Goal: Information Seeking & Learning: Learn about a topic

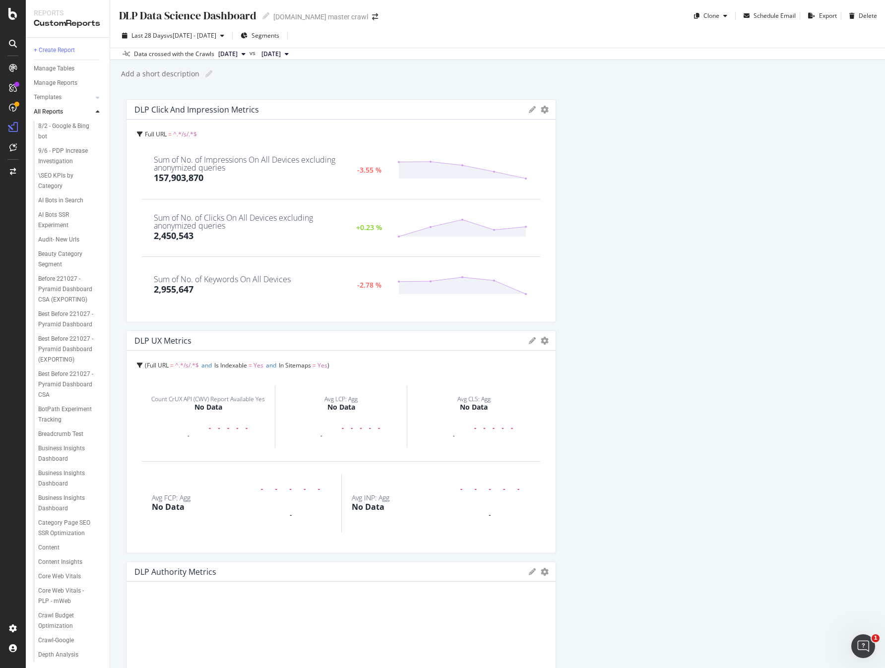
click at [539, 36] on div "Last 28 Days vs [DATE] - [DATE] Segments" at bounding box center [497, 38] width 775 height 20
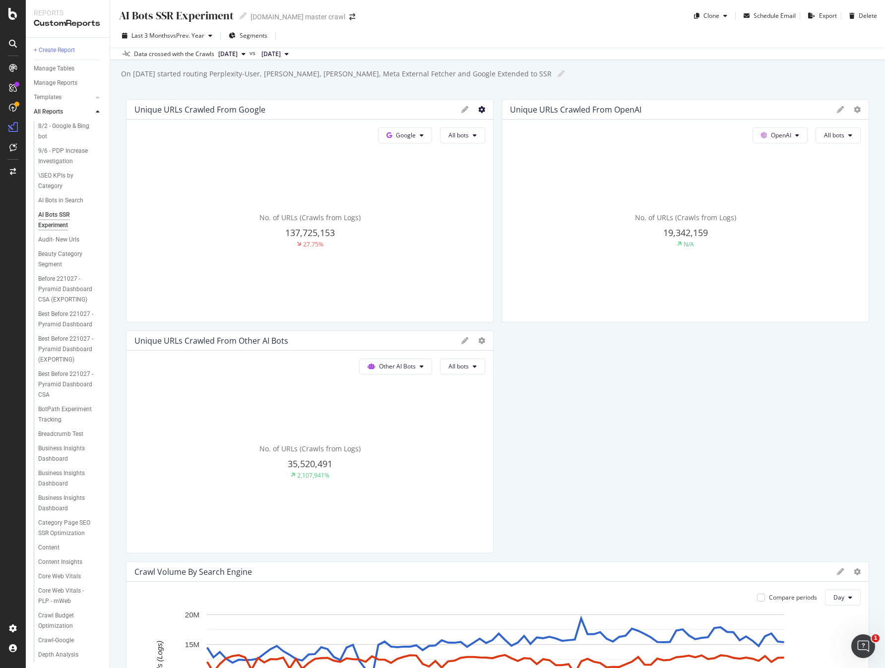
click at [478, 109] on icon at bounding box center [481, 109] width 7 height 7
click at [522, 212] on span "Apply Filter" at bounding box center [537, 216] width 74 height 9
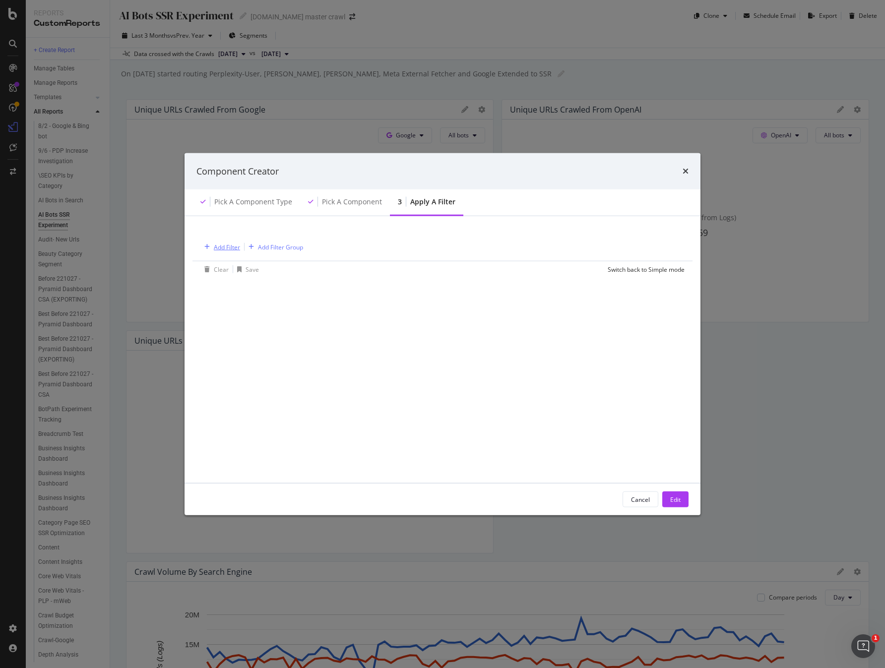
click at [236, 248] on div "Add Filter" at bounding box center [227, 247] width 26 height 8
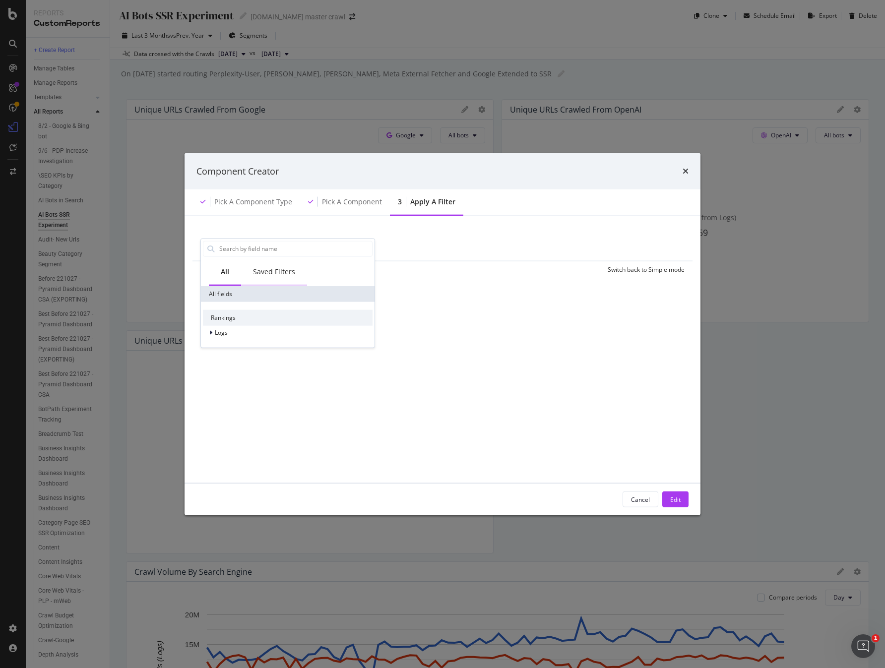
click at [284, 276] on div "Saved Filters" at bounding box center [274, 272] width 66 height 27
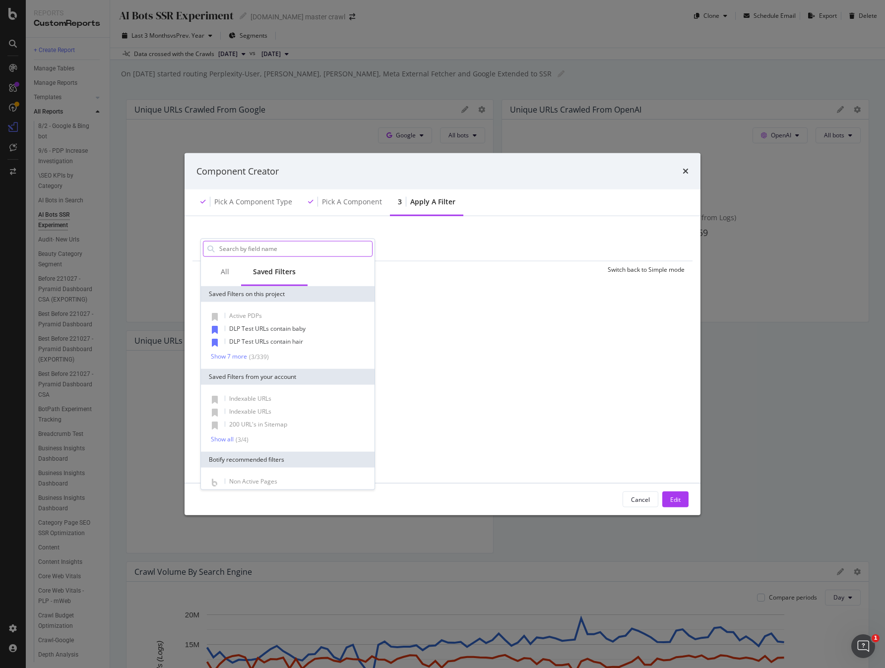
click at [289, 254] on input "modal" at bounding box center [295, 248] width 154 height 15
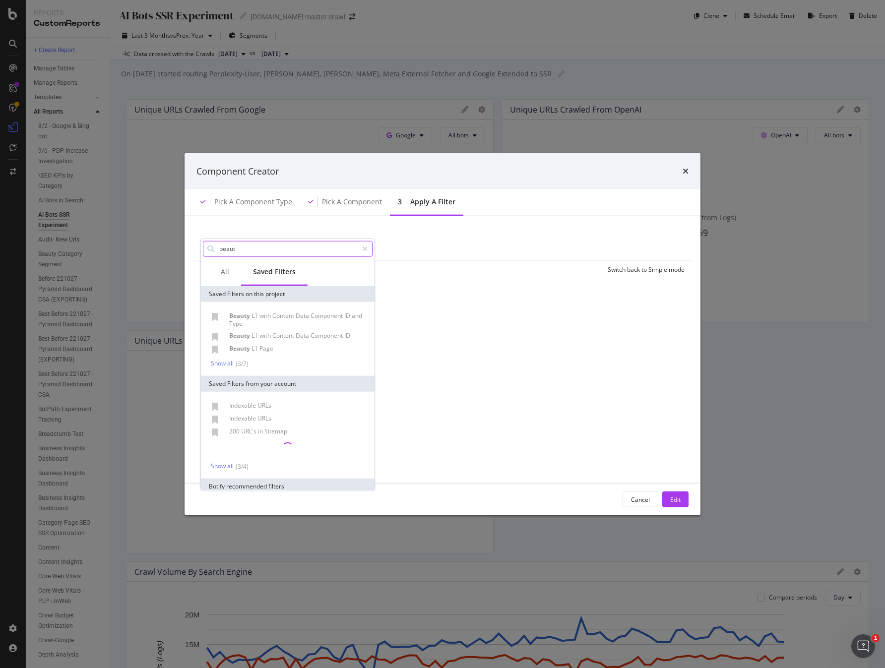
type input "beauty"
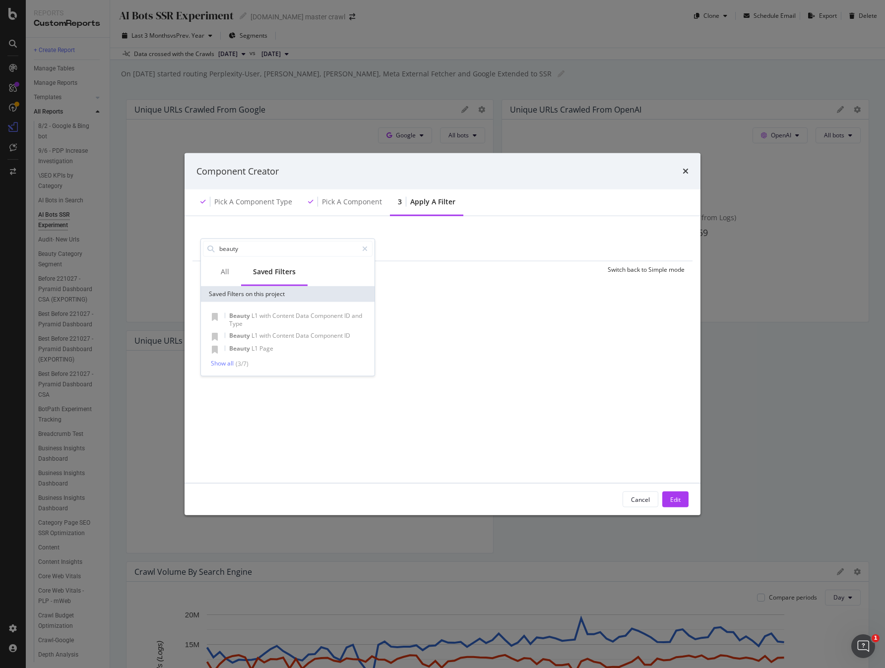
click at [575, 335] on div "Add Filter Add Filter Group Clear Save Switch back to Simple mode beauty All Sa…" at bounding box center [442, 349] width 492 height 243
click at [641, 501] on div "Cancel" at bounding box center [640, 499] width 19 height 8
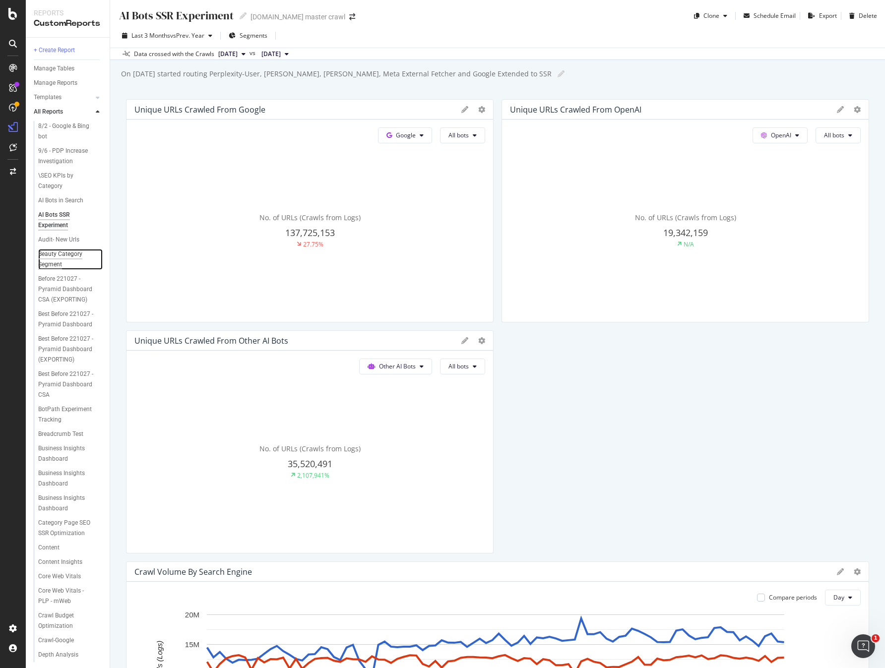
click at [55, 255] on div "Beauty Category Segment" at bounding box center [66, 259] width 57 height 21
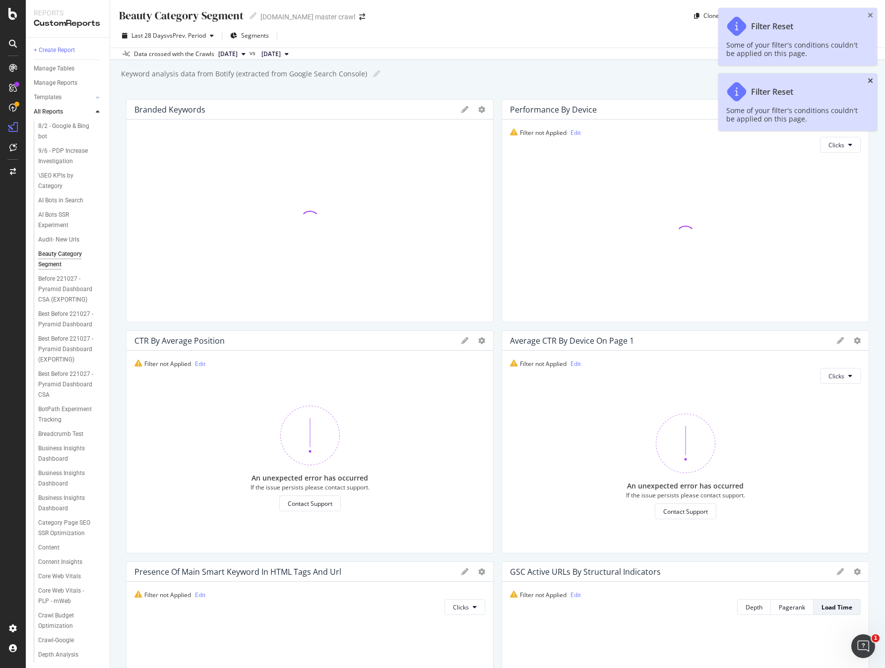
click at [874, 79] on div "Filter Reset Some of your filter's conditions couldn't be applied on this page." at bounding box center [797, 102] width 159 height 58
click at [870, 79] on icon "close toast" at bounding box center [870, 80] width 5 height 7
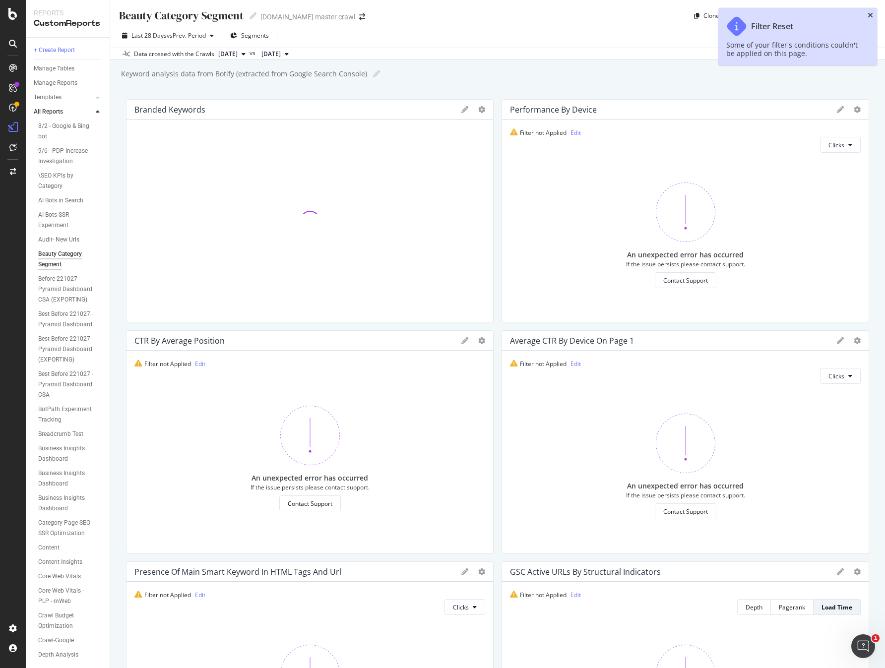
click at [868, 15] on icon "close toast" at bounding box center [870, 15] width 5 height 7
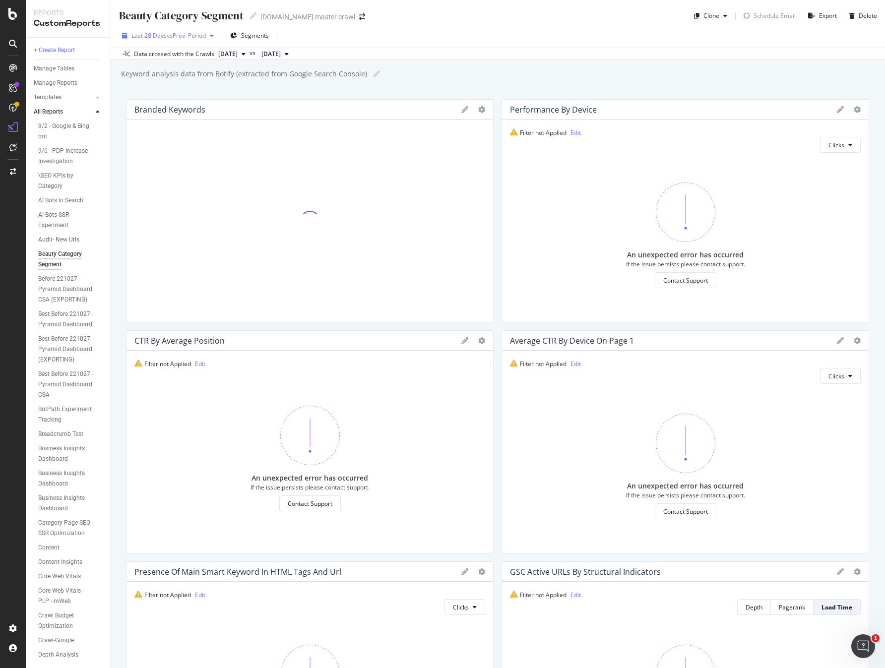
click at [184, 40] on div "Last 28 Days vs Prev. Period" at bounding box center [168, 35] width 100 height 15
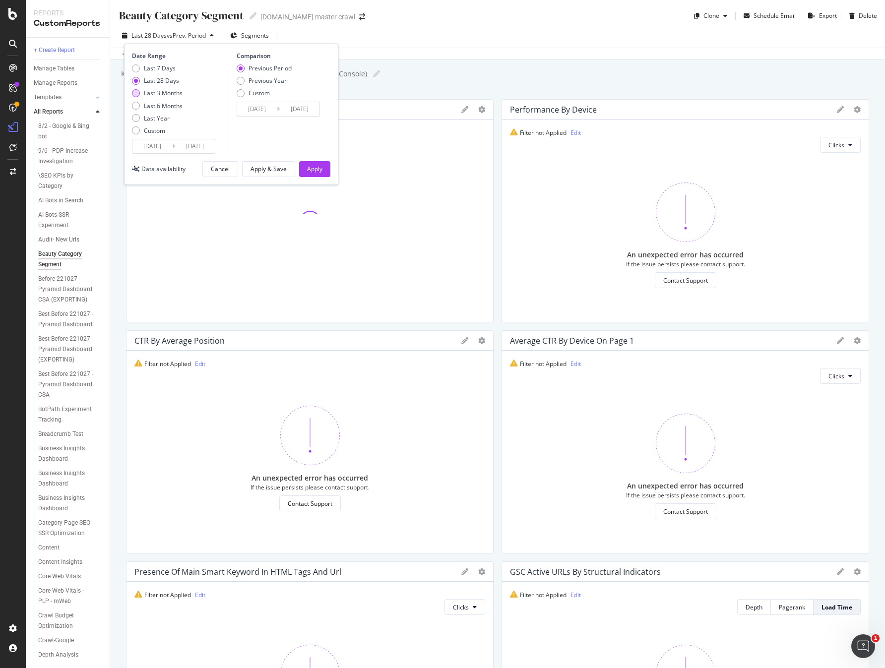
click at [164, 91] on div "Last 3 Months" at bounding box center [163, 93] width 39 height 8
type input "2025/07/04"
type input "2025/04/03"
type input "2025/07/03"
click at [275, 171] on div "Apply & Save" at bounding box center [269, 169] width 36 height 8
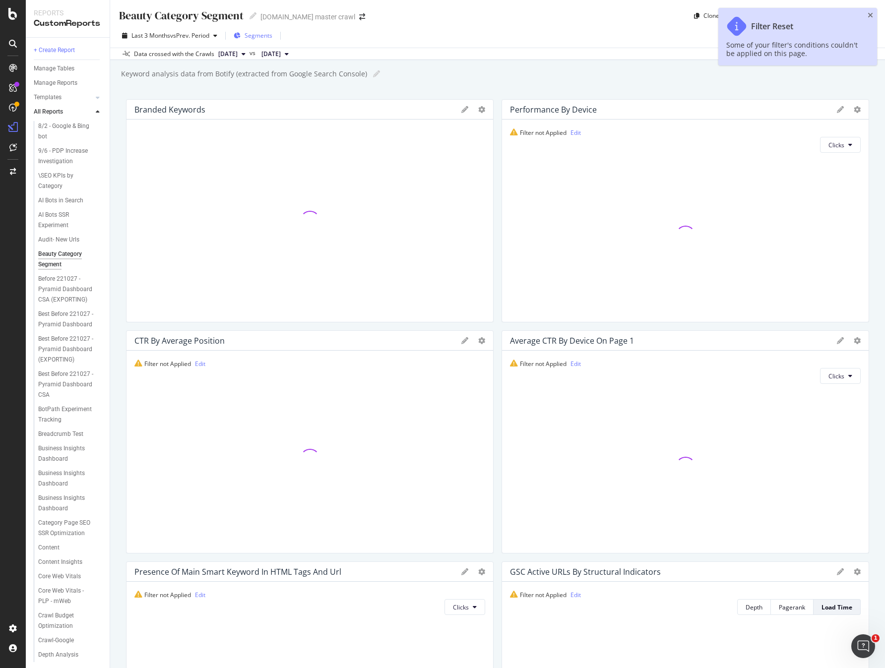
click at [251, 36] on span "Segments" at bounding box center [259, 35] width 28 height 8
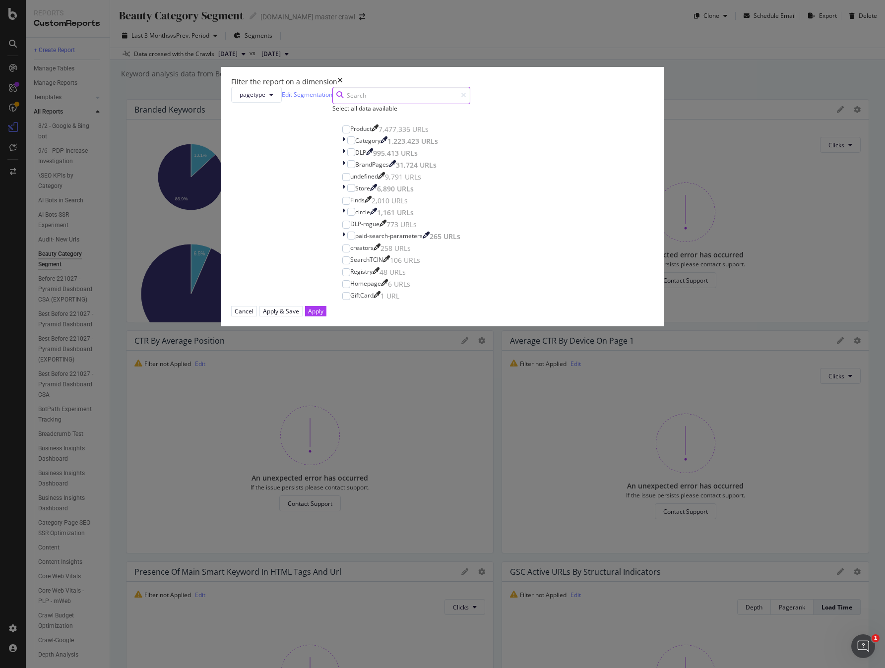
click at [422, 104] on input "modal" at bounding box center [401, 95] width 138 height 17
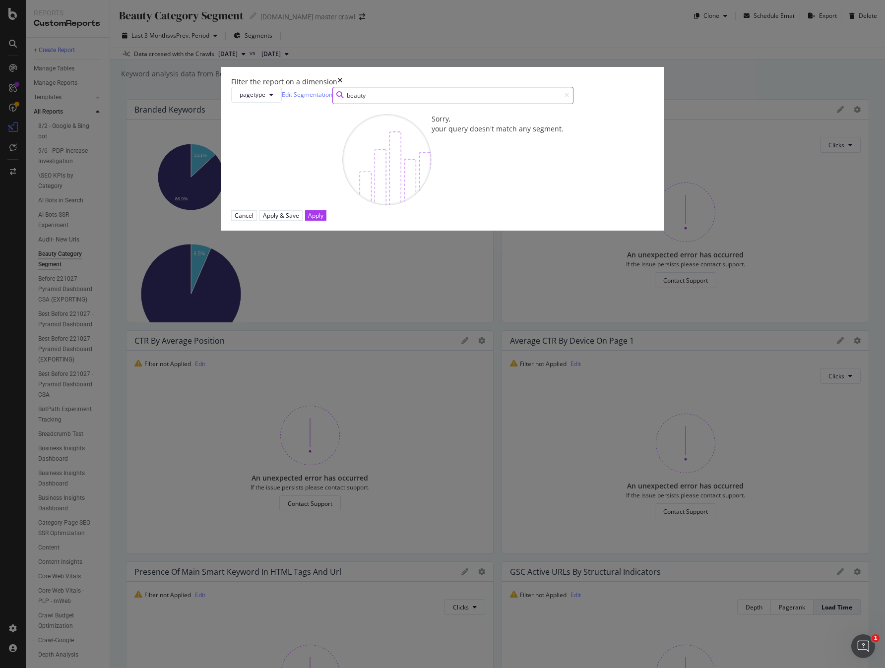
type input "beauty"
click at [541, 87] on div "Filter the report on a dimension" at bounding box center [442, 82] width 423 height 10
click at [343, 87] on icon "times" at bounding box center [339, 82] width 5 height 10
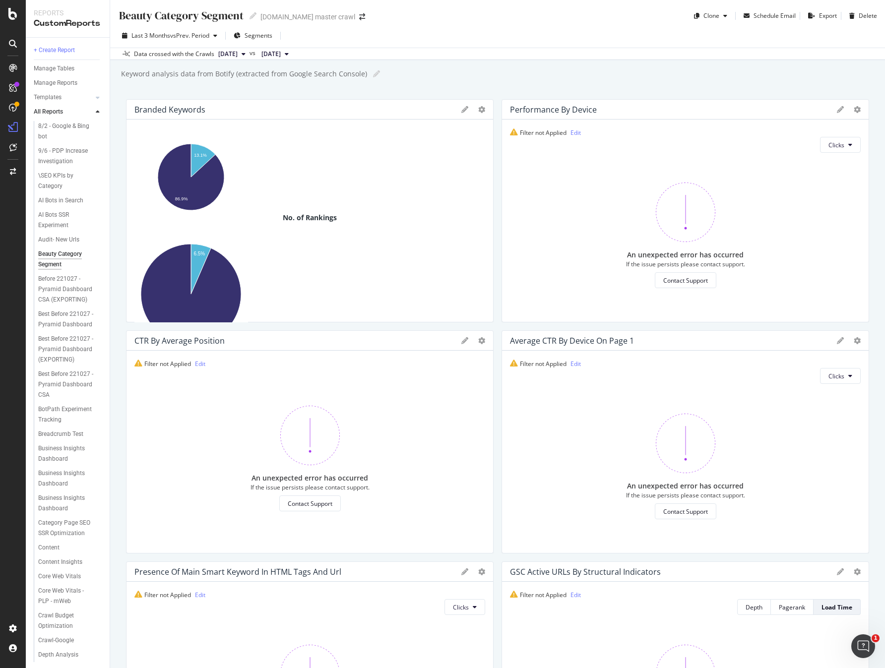
click at [544, 53] on div "Data crossed with the Crawls 2025 Sep. 29th vs 2025 Jun. 20th" at bounding box center [497, 54] width 775 height 12
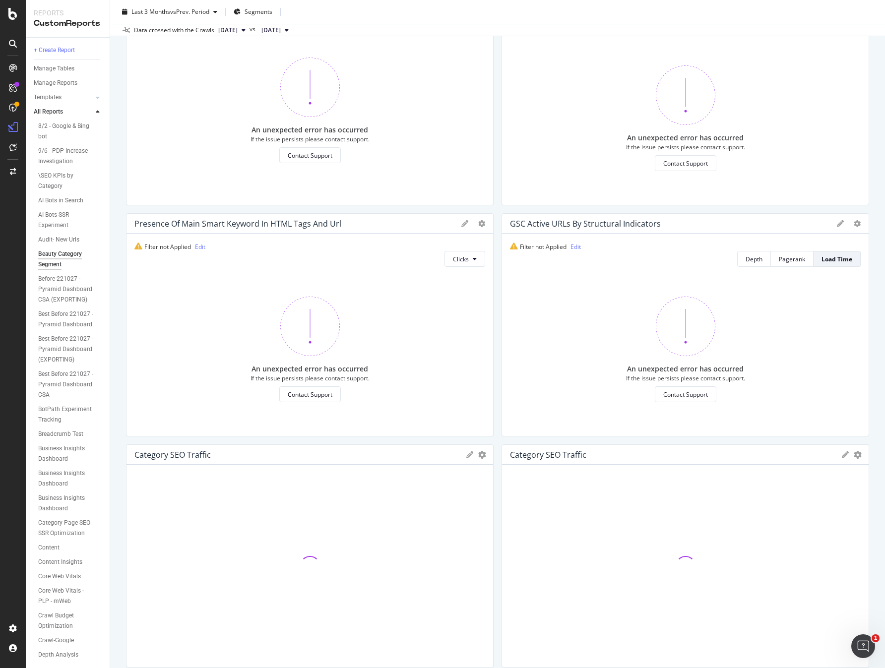
scroll to position [604, 0]
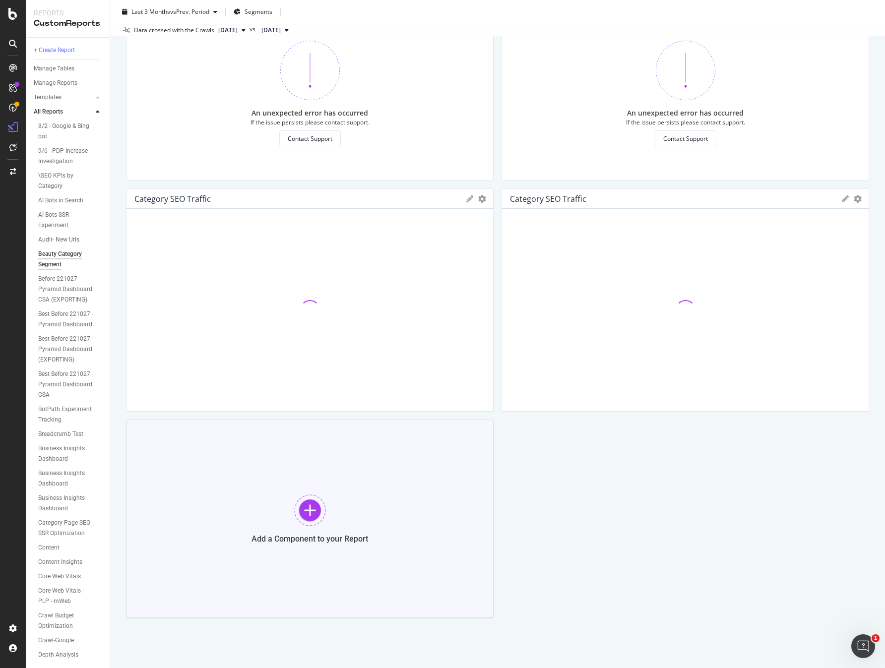
click at [299, 512] on div at bounding box center [310, 511] width 32 height 32
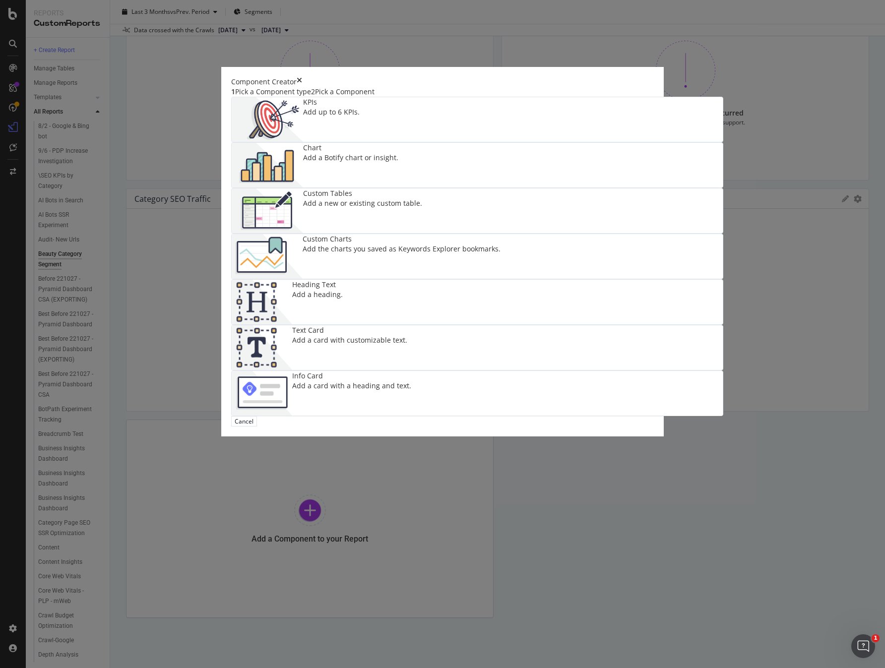
click at [501, 254] on div "Add the charts you saved as Keywords Explorer bookmarks." at bounding box center [402, 249] width 198 height 10
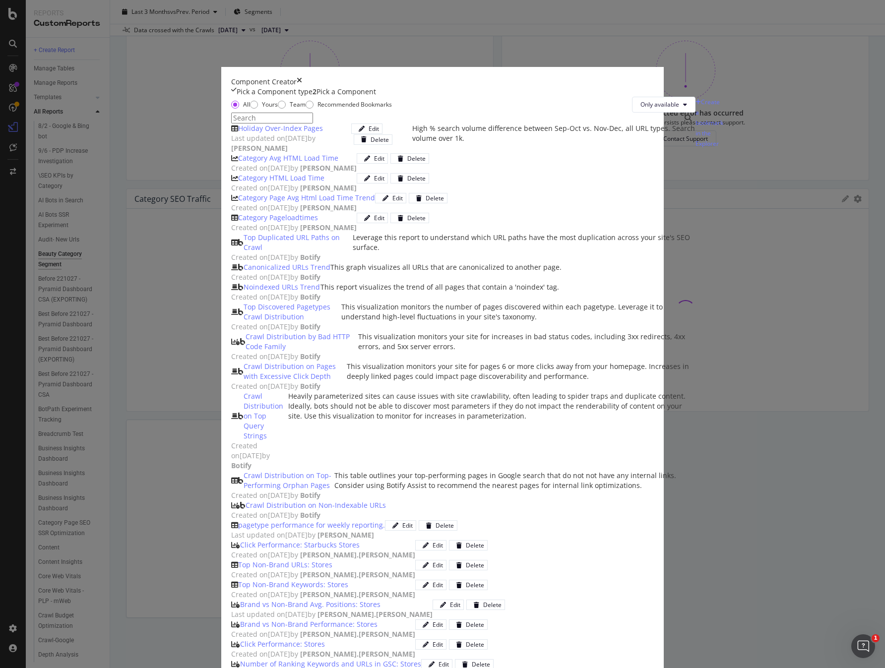
click at [253, 97] on div "Pick a Component type" at bounding box center [275, 92] width 76 height 10
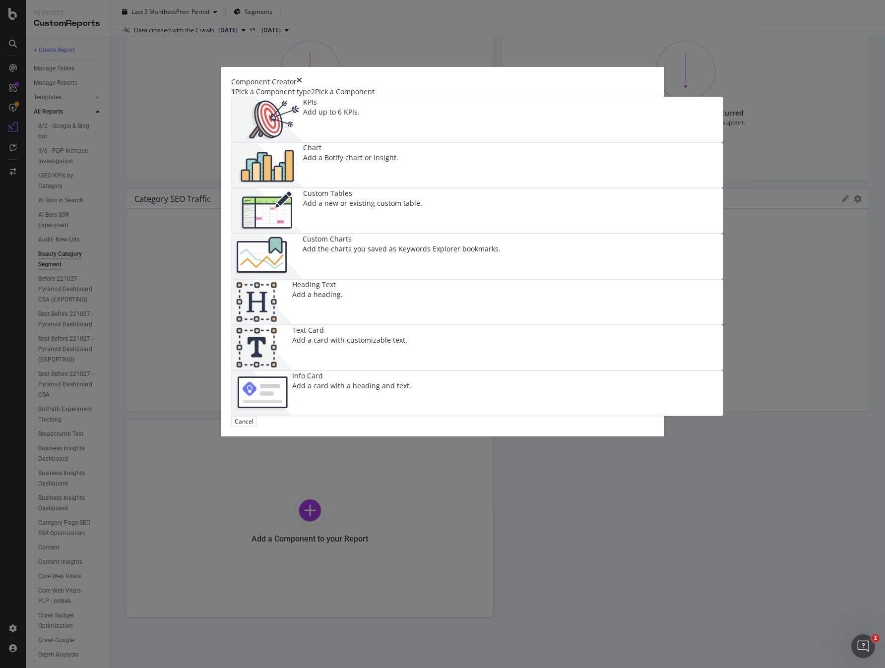
click at [303, 188] on img "modal" at bounding box center [267, 165] width 71 height 45
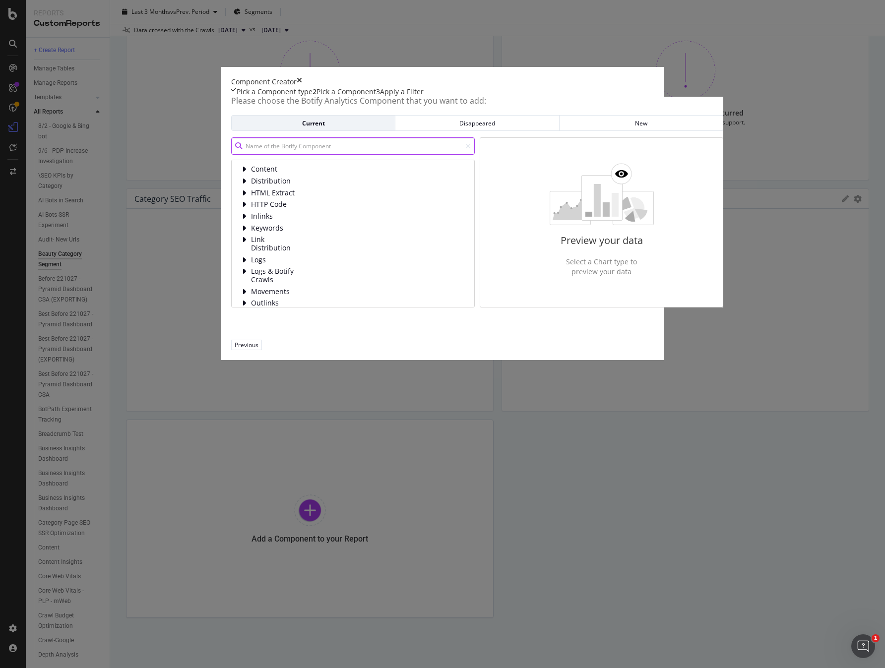
click at [357, 155] on input "modal" at bounding box center [353, 145] width 244 height 17
type input "b"
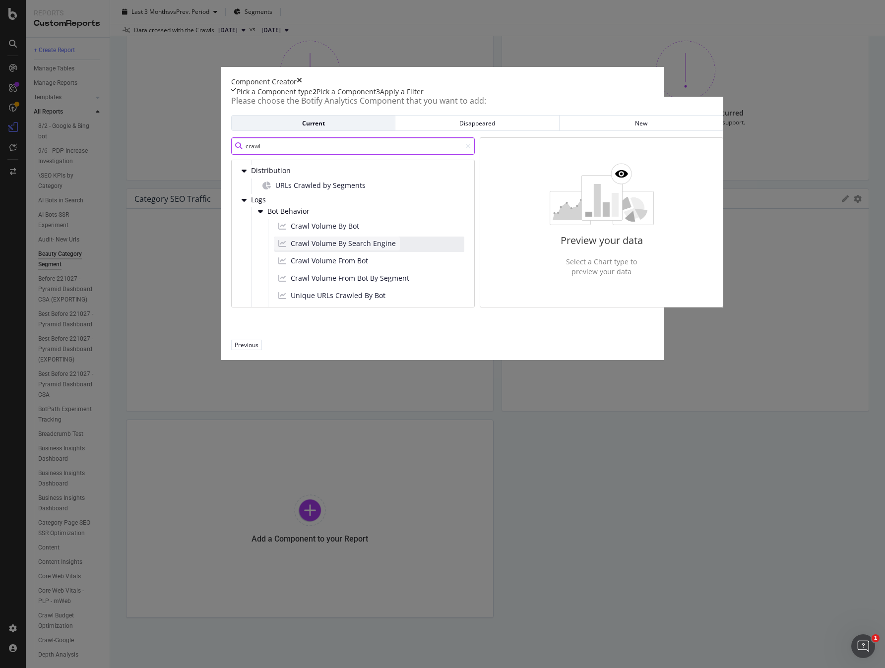
scroll to position [65, 0]
type input "crawl"
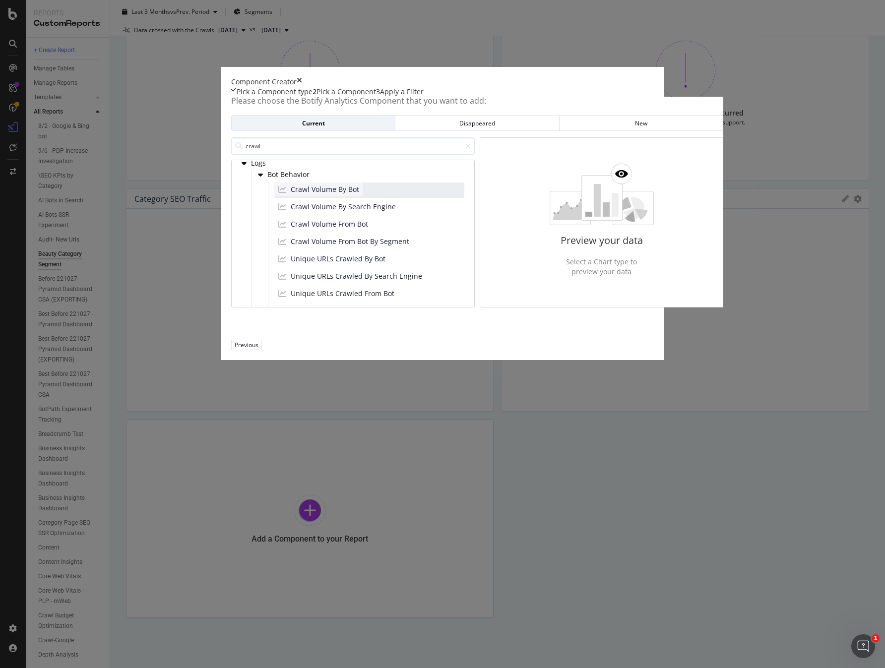
click at [330, 195] on span "Crawl Volume By Bot" at bounding box center [325, 190] width 68 height 10
click at [280, 349] on div "Next" at bounding box center [273, 345] width 13 height 8
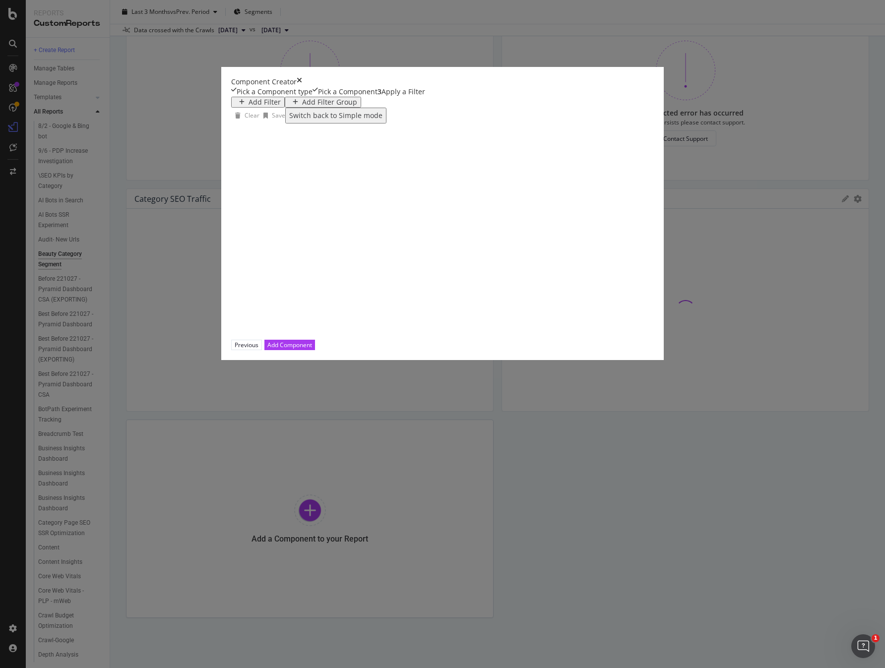
click at [249, 106] on div "Add Filter" at bounding box center [265, 102] width 32 height 8
click at [87, 102] on input "modal" at bounding box center [51, 97] width 70 height 10
click at [440, 108] on div "Add Filter Add Filter Group" at bounding box center [477, 102] width 492 height 11
click at [302, 106] on div "Add Filter Group" at bounding box center [329, 102] width 55 height 8
click at [235, 106] on div "Add Filter" at bounding box center [258, 102] width 46 height 8
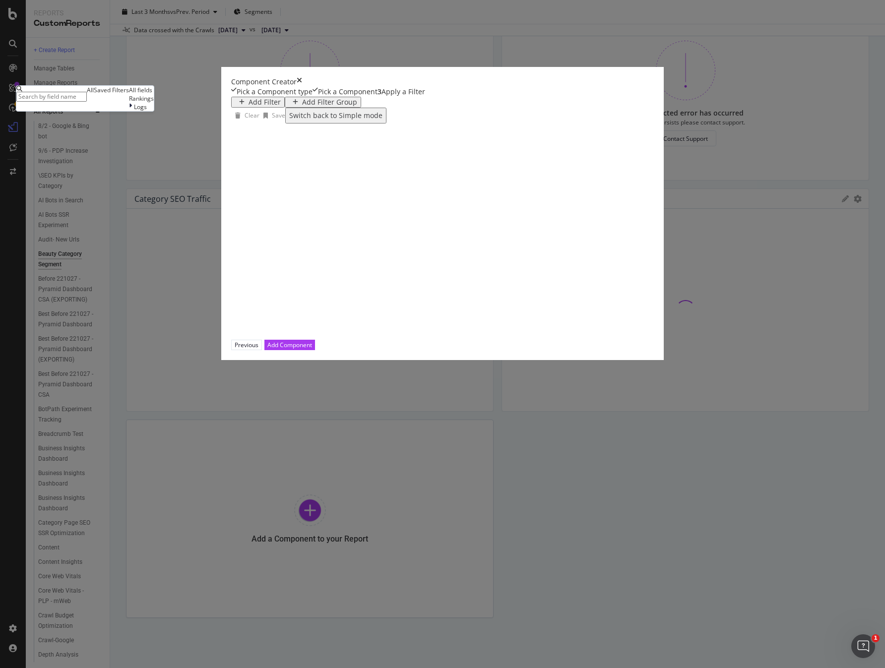
click at [129, 94] on div "Saved Filters" at bounding box center [111, 90] width 35 height 8
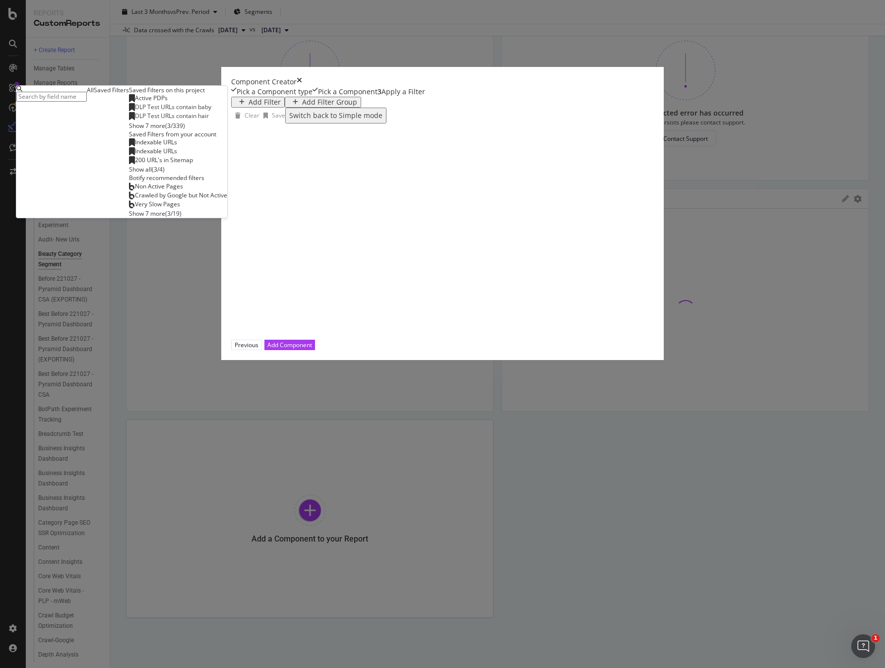
click at [87, 102] on input "modal" at bounding box center [51, 97] width 70 height 10
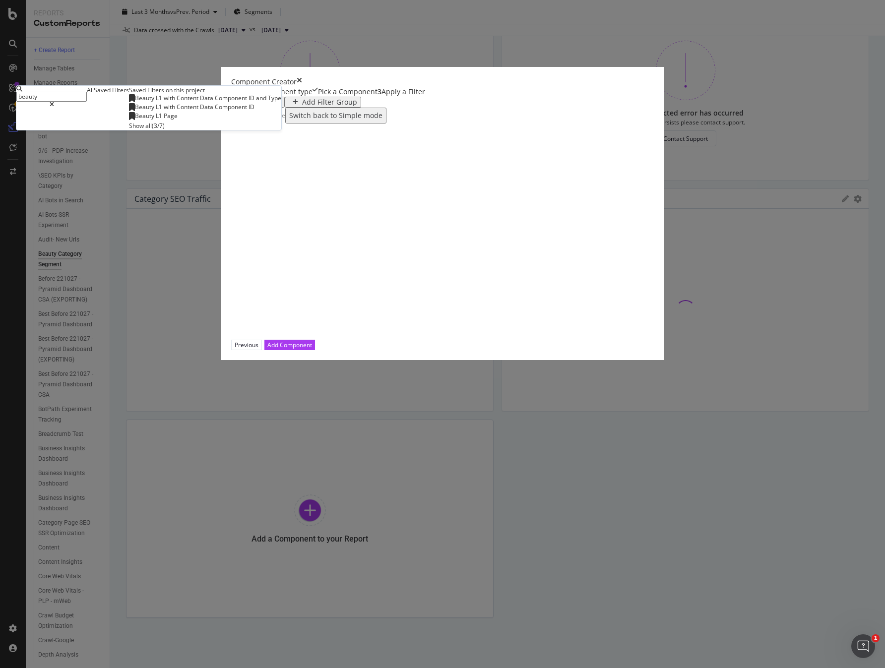
type input "beauty"
click at [152, 130] on div "Show all" at bounding box center [140, 126] width 23 height 8
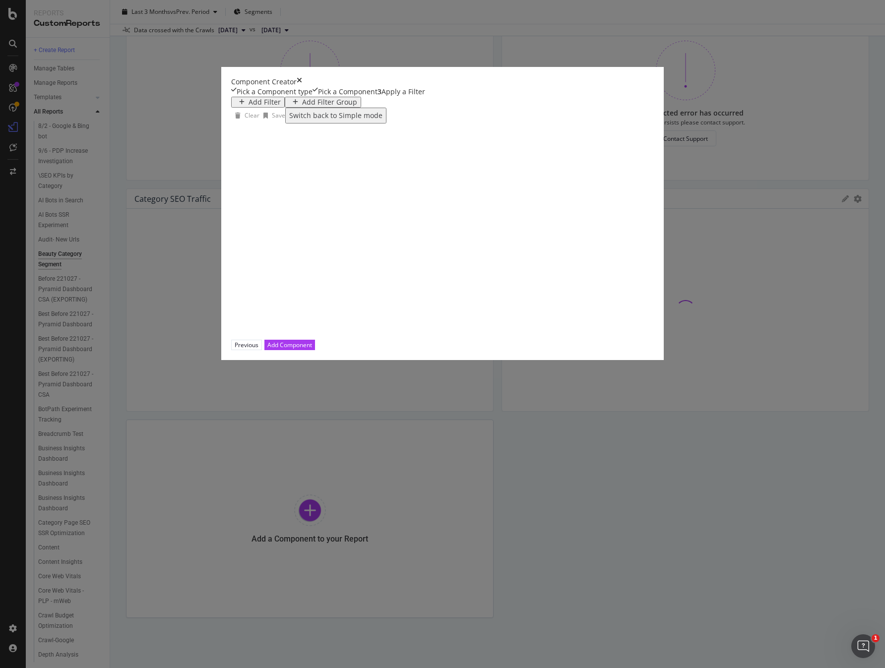
click at [253, 97] on div "Pick a Component type" at bounding box center [275, 92] width 76 height 10
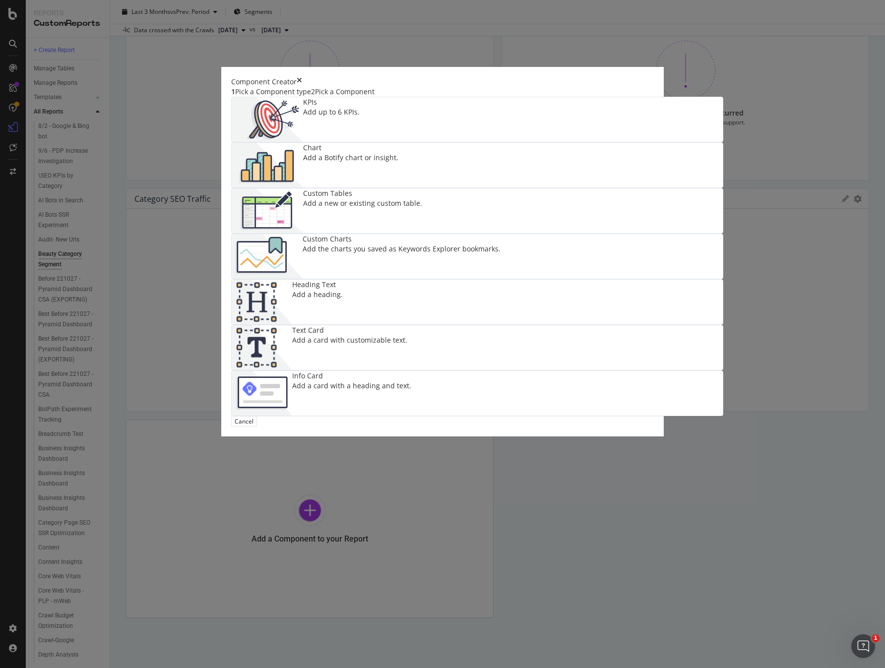
click at [654, 87] on div "Component Creator" at bounding box center [442, 82] width 423 height 10
click at [302, 87] on icon "times" at bounding box center [299, 82] width 5 height 10
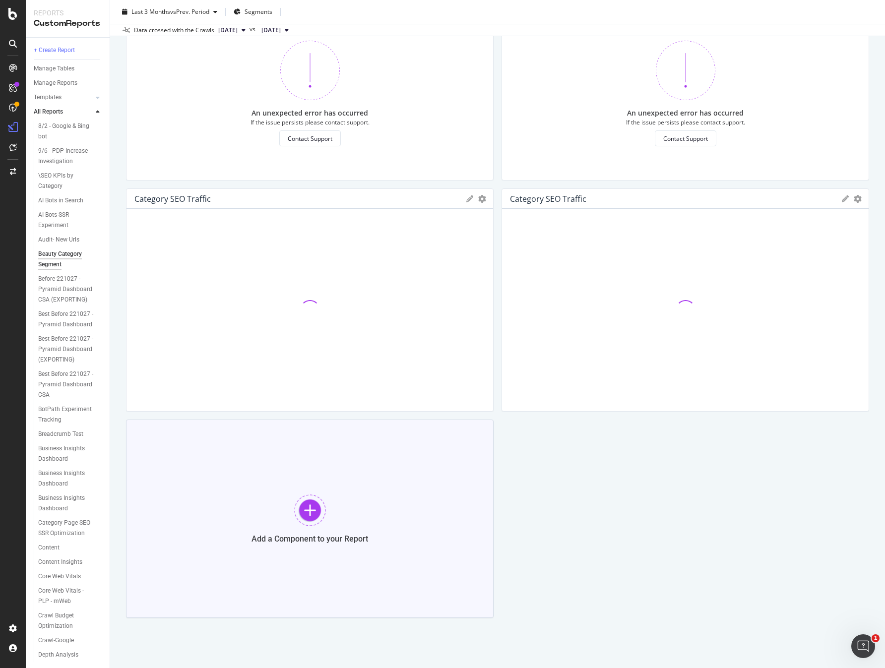
click at [306, 502] on div at bounding box center [310, 511] width 32 height 32
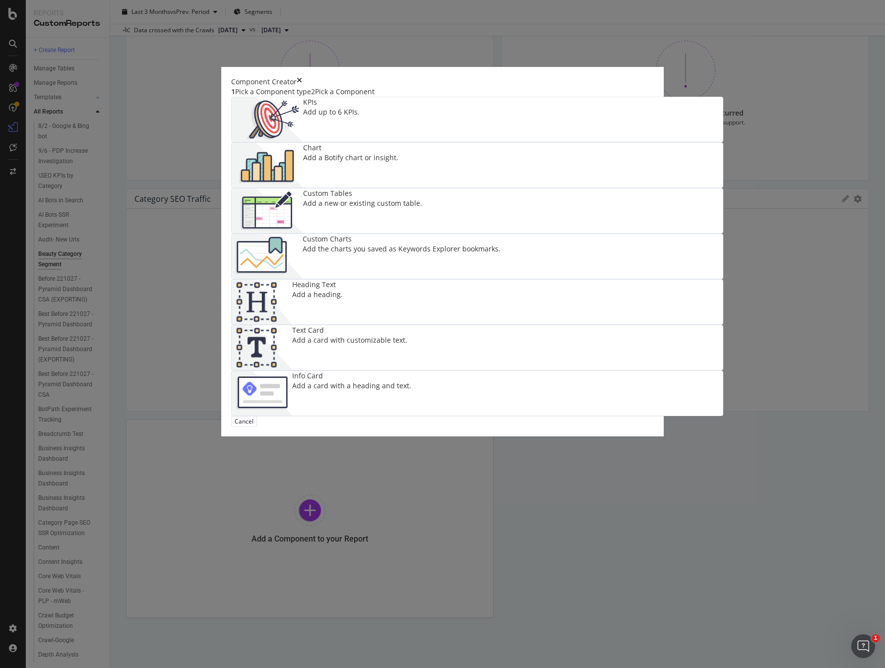
click at [343, 97] on div "Pick a Component" at bounding box center [345, 92] width 60 height 10
click at [322, 97] on div "Pick a Component" at bounding box center [345, 92] width 60 height 10
click at [260, 97] on div "1 Pick a Component type" at bounding box center [271, 92] width 80 height 10
click at [398, 153] on div "Chart" at bounding box center [350, 148] width 95 height 10
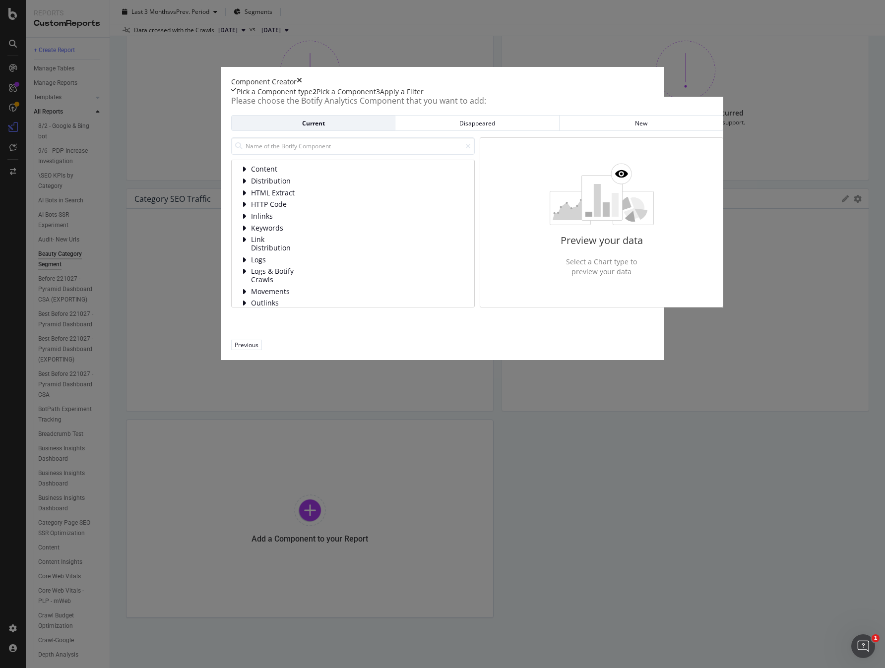
click at [424, 97] on div "Apply a Filter" at bounding box center [402, 92] width 44 height 10
click at [424, 97] on div "3 Apply a Filter" at bounding box center [400, 92] width 48 height 10
click at [361, 155] on input "modal" at bounding box center [353, 145] width 244 height 17
click at [242, 284] on div "modal" at bounding box center [245, 275] width 7 height 16
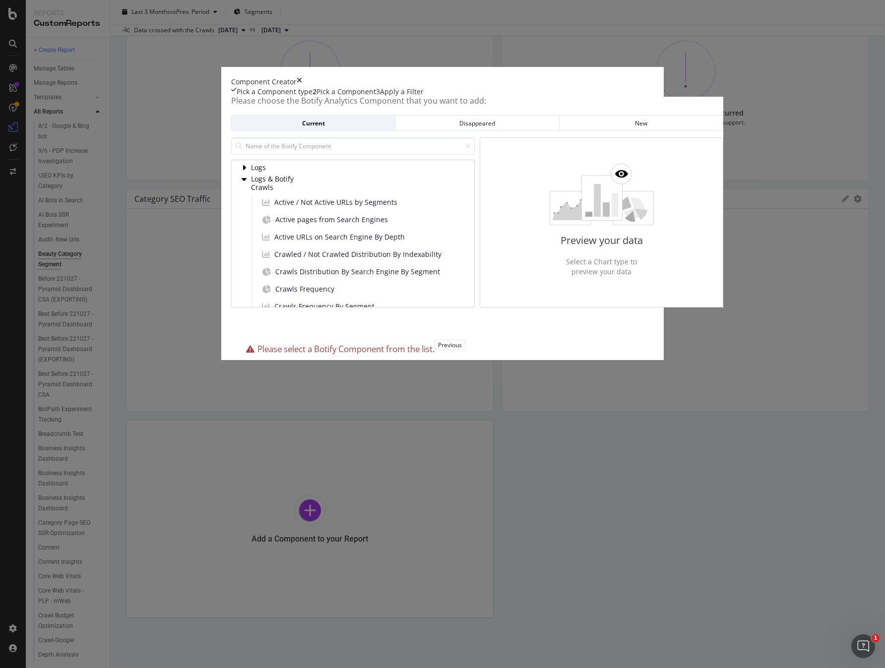
scroll to position [59, 0]
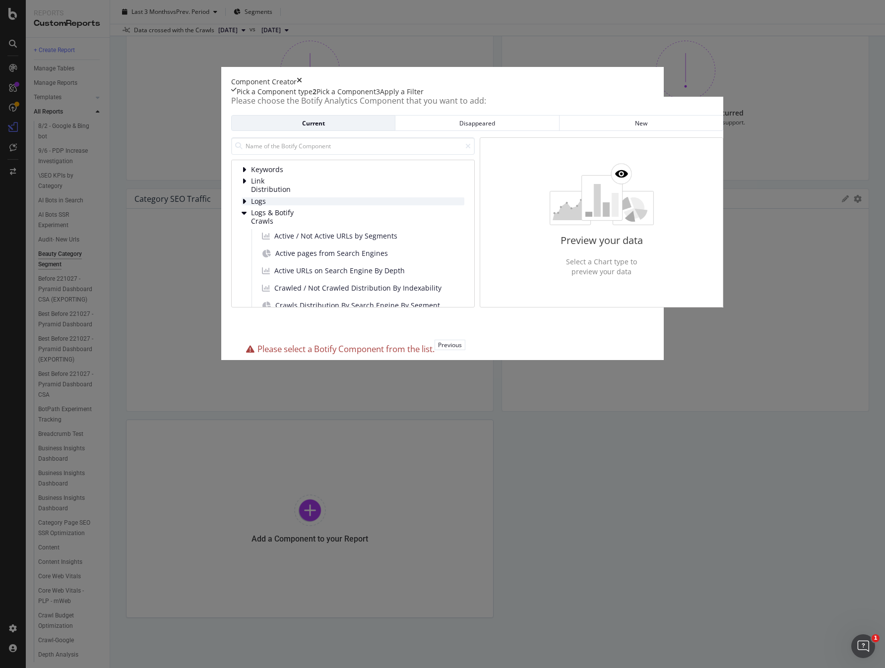
click at [242, 205] on icon "modal" at bounding box center [244, 201] width 5 height 8
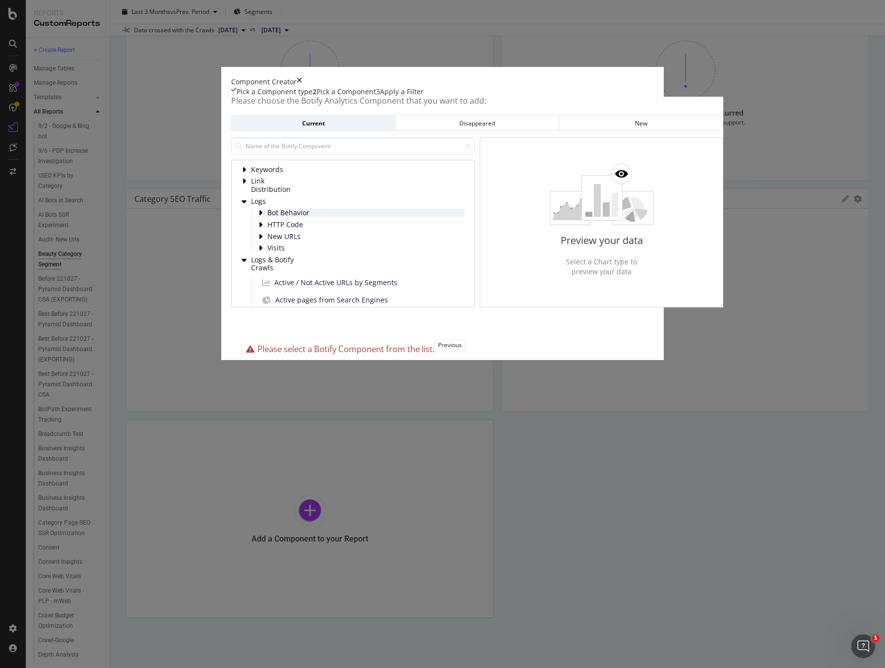
click at [267, 217] on span "Bot Behavior" at bounding box center [289, 213] width 44 height 8
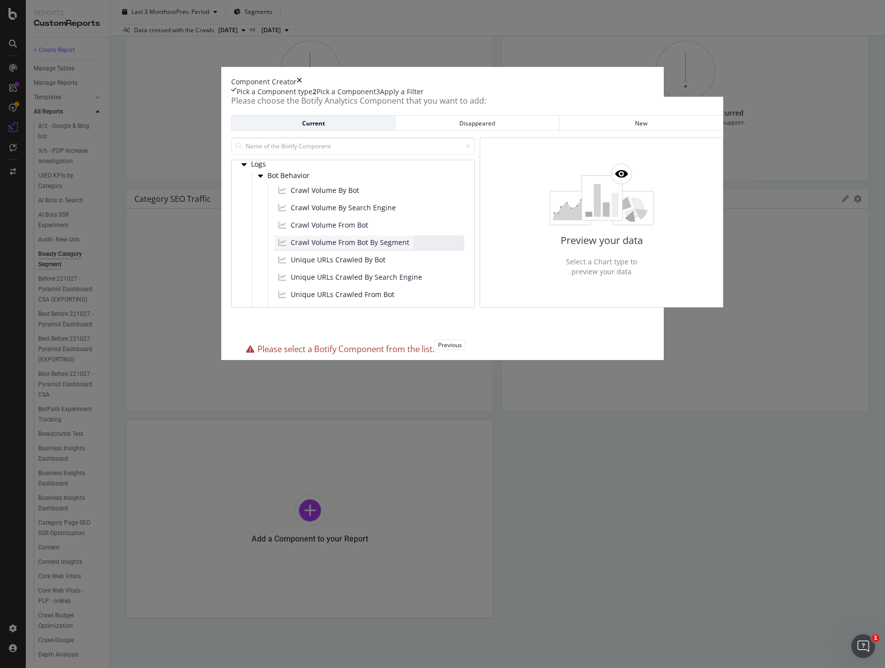
scroll to position [130, 0]
click at [331, 179] on span "Crawl Volume By Search Engine" at bounding box center [343, 174] width 105 height 10
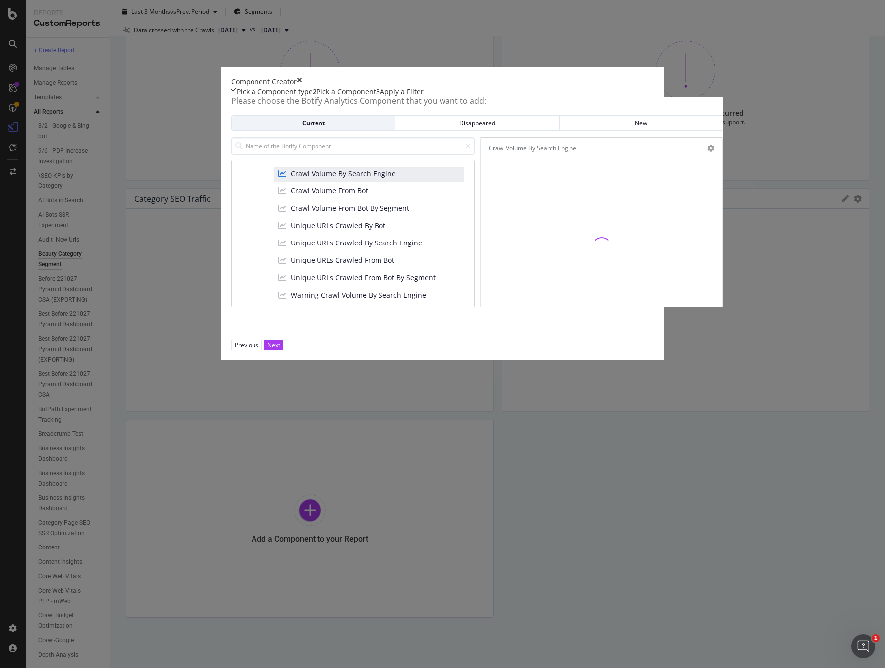
click at [424, 97] on div "Apply a Filter" at bounding box center [402, 92] width 44 height 10
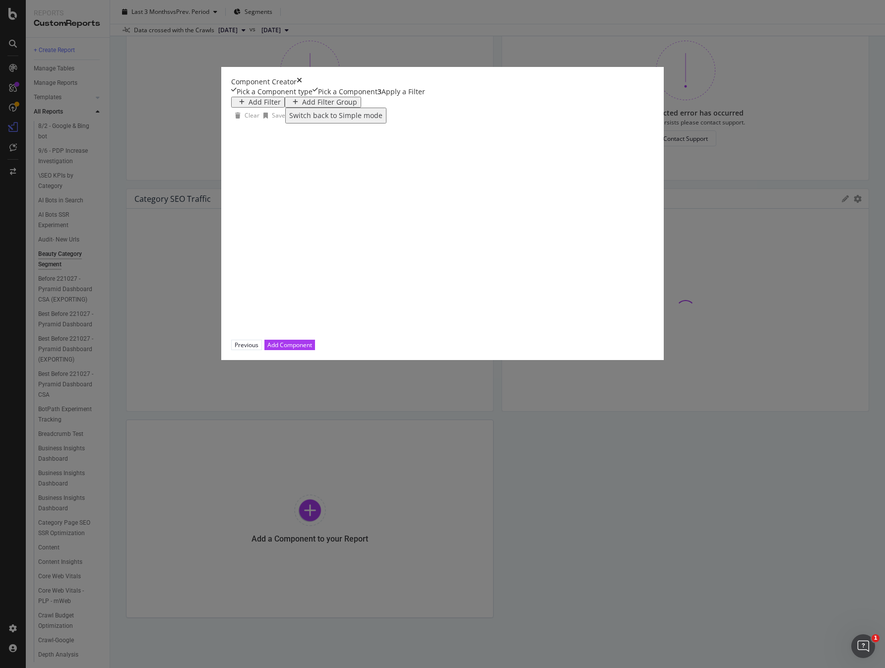
click at [249, 106] on div "Add Filter" at bounding box center [265, 102] width 32 height 8
click at [87, 102] on input "modal" at bounding box center [51, 97] width 70 height 10
click at [129, 94] on div "Saved Filters" at bounding box center [111, 90] width 35 height 8
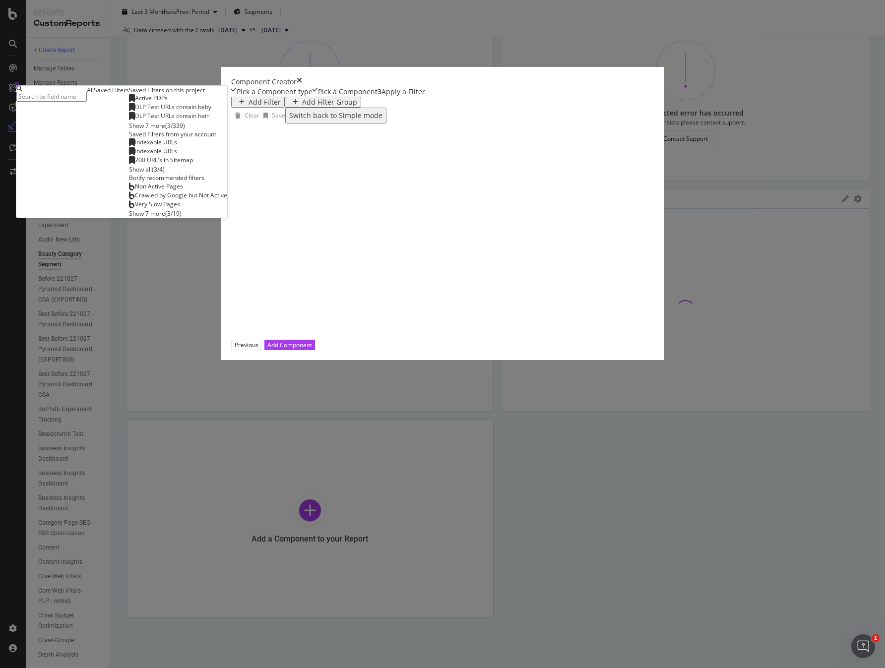
click at [87, 102] on input "modal" at bounding box center [51, 97] width 70 height 10
type input "beauty"
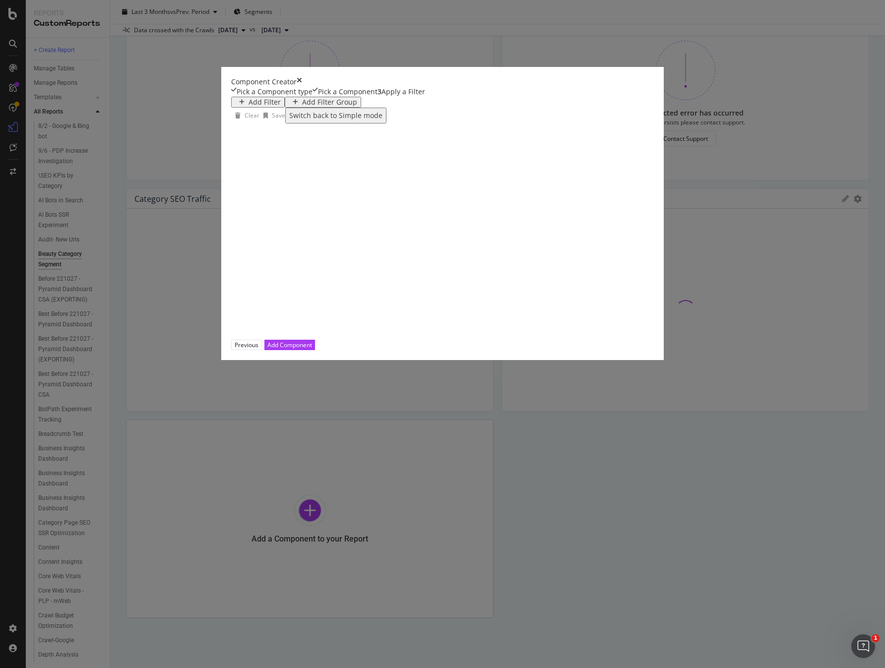
click at [302, 87] on icon "times" at bounding box center [299, 82] width 5 height 10
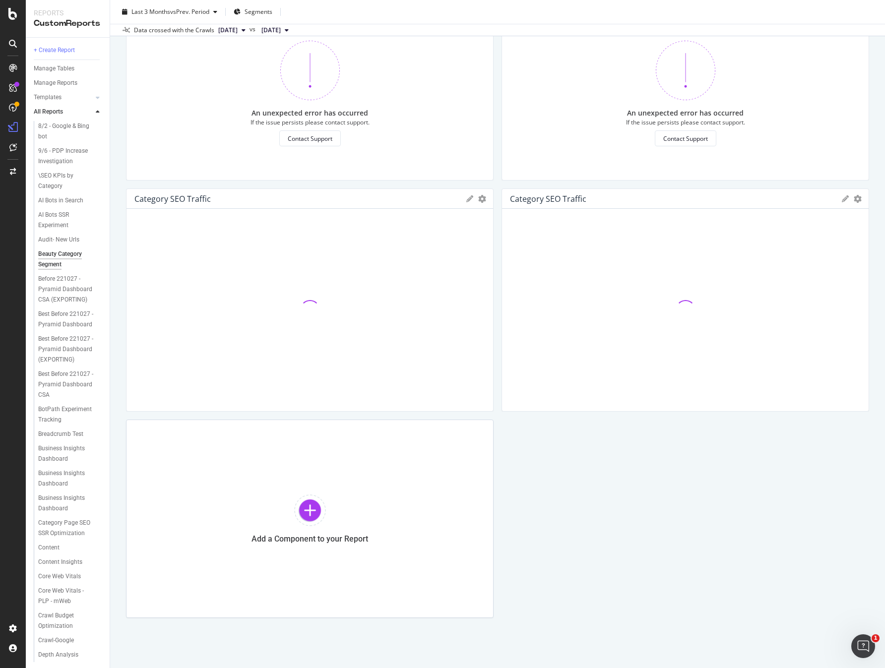
scroll to position [0, 0]
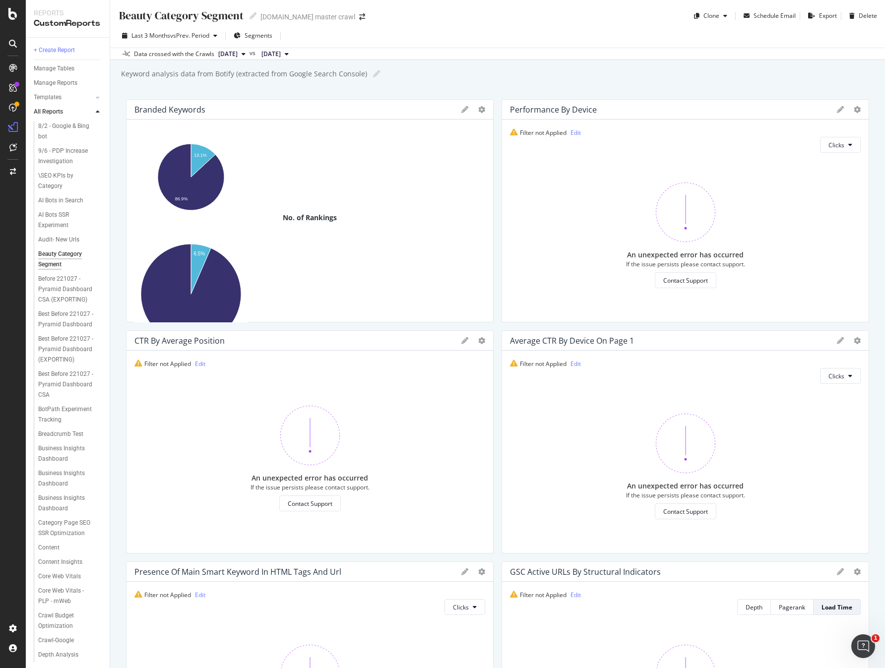
click at [559, 68] on div "Keyword analysis data from Botify (extracted from Google Search Console) Keywor…" at bounding box center [502, 73] width 765 height 15
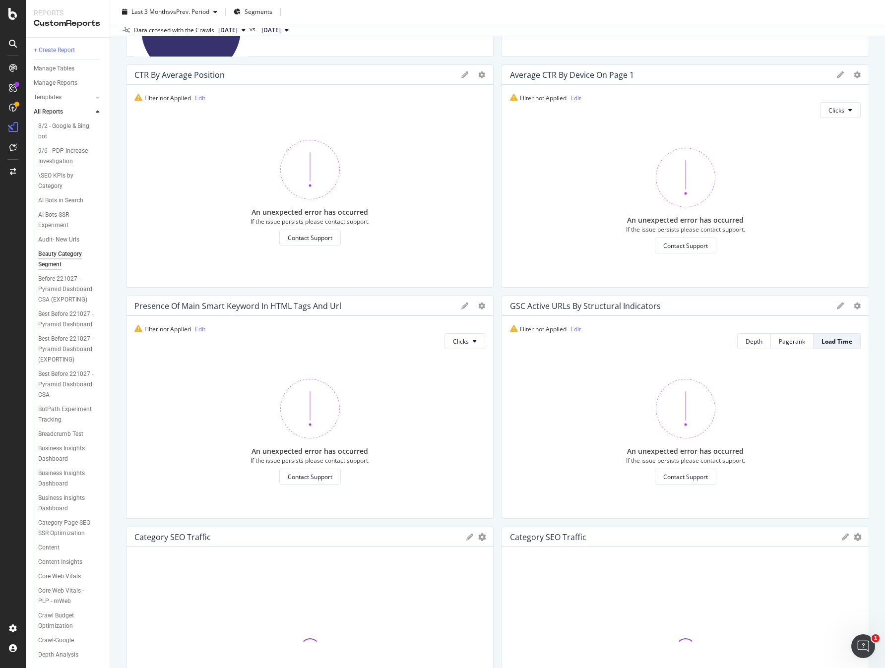
scroll to position [304, 0]
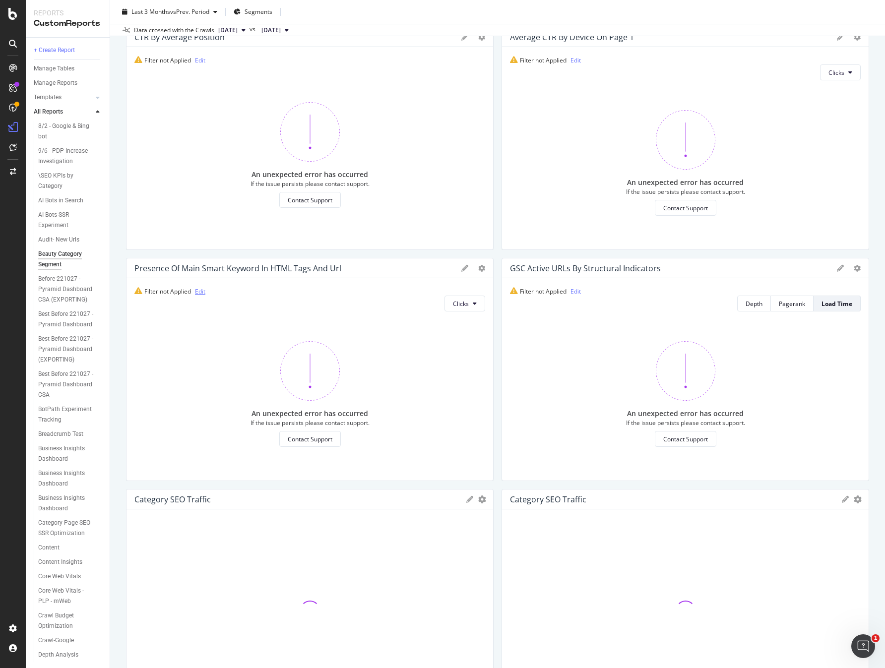
click at [202, 292] on link "Edit" at bounding box center [200, 291] width 10 height 8
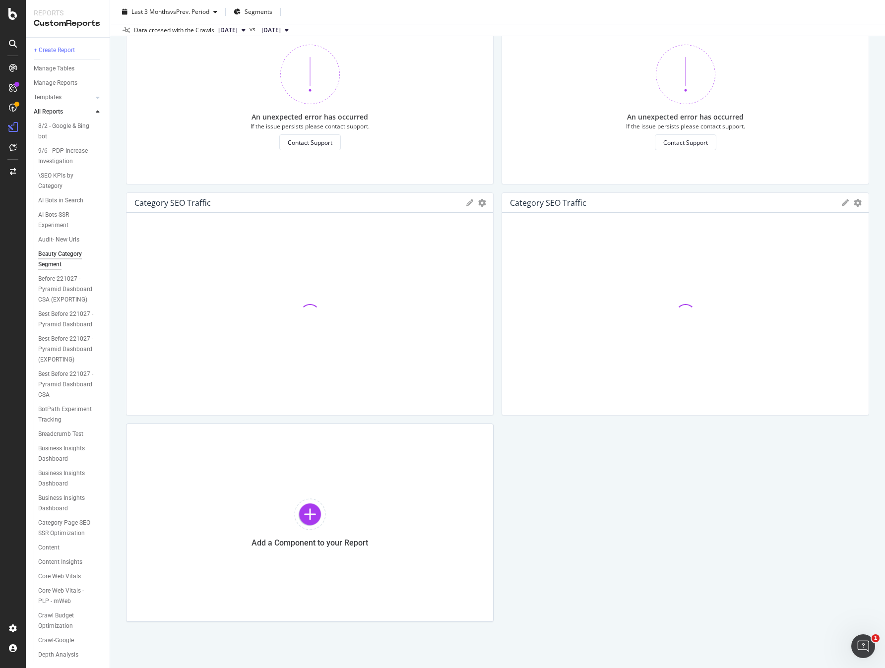
scroll to position [604, 0]
click at [9, 344] on div at bounding box center [13, 340] width 24 height 561
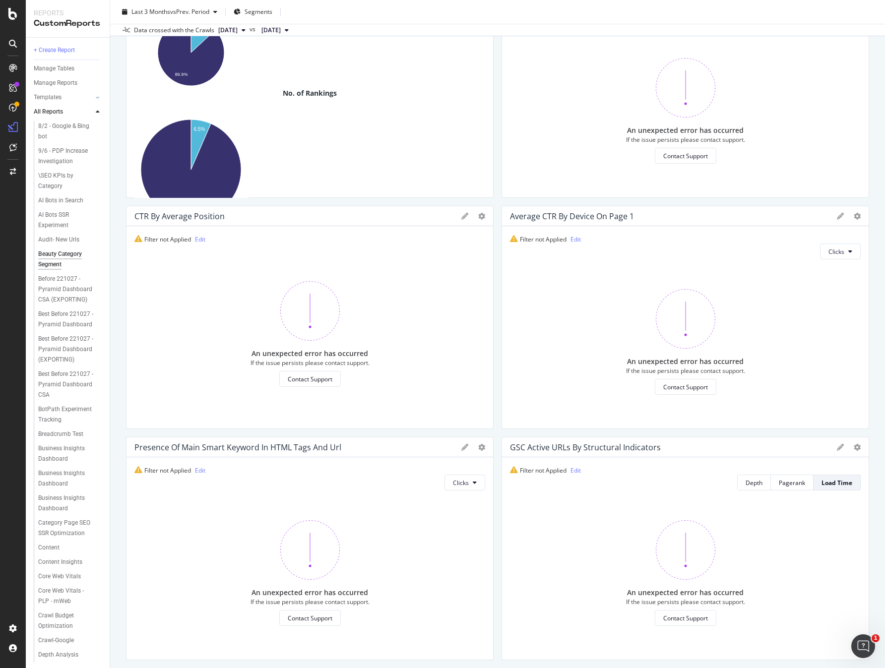
scroll to position [0, 0]
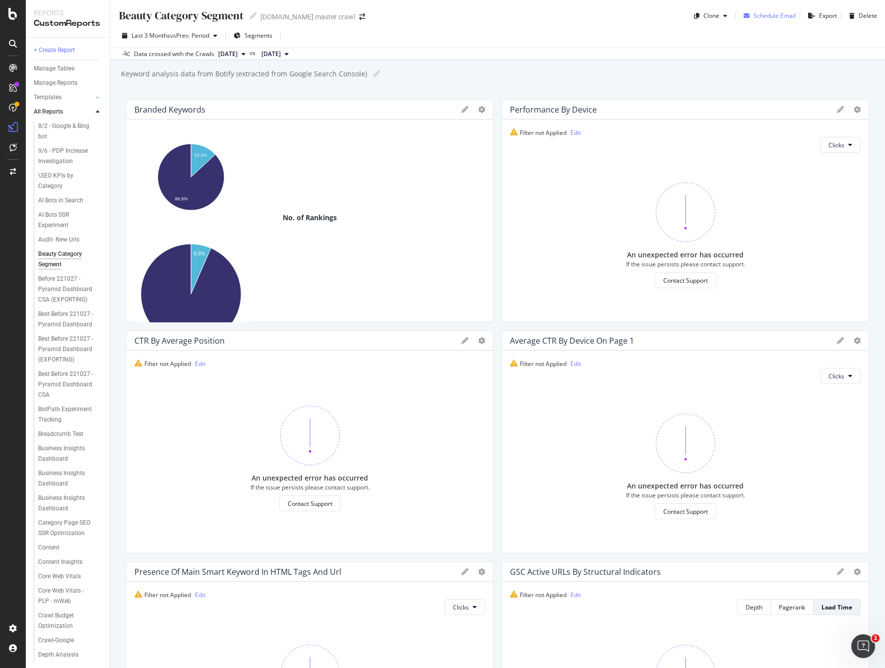
drag, startPoint x: 763, startPoint y: 80, endPoint x: 766, endPoint y: 9, distance: 71.5
click at [762, 80] on div "Keyword analysis data from Botify (extracted from Google Search Console) Keywor…" at bounding box center [502, 73] width 765 height 15
